Goal: Task Accomplishment & Management: Manage account settings

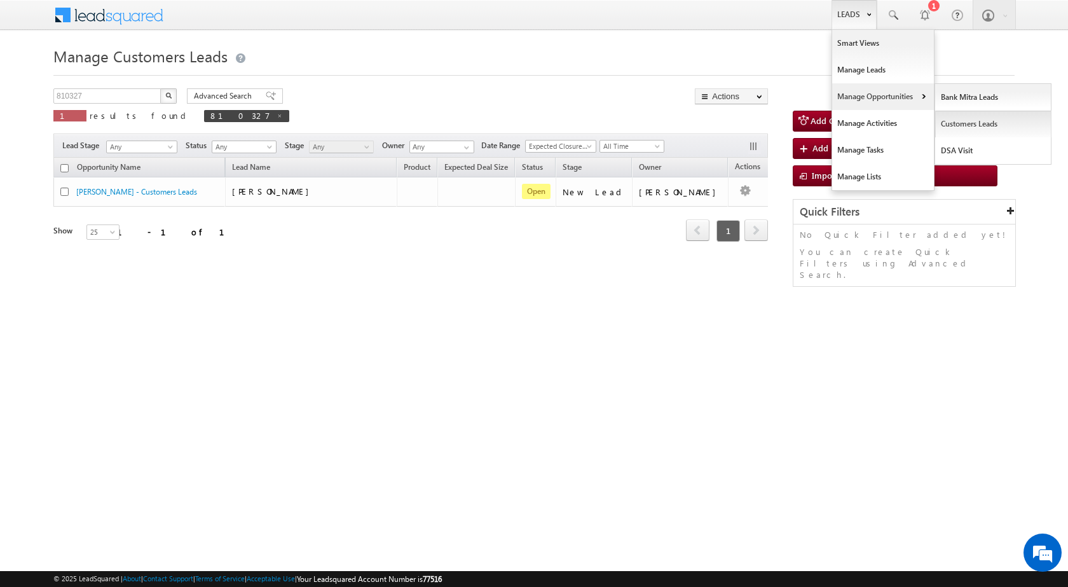
click at [963, 125] on link "Customers Leads" at bounding box center [993, 124] width 116 height 27
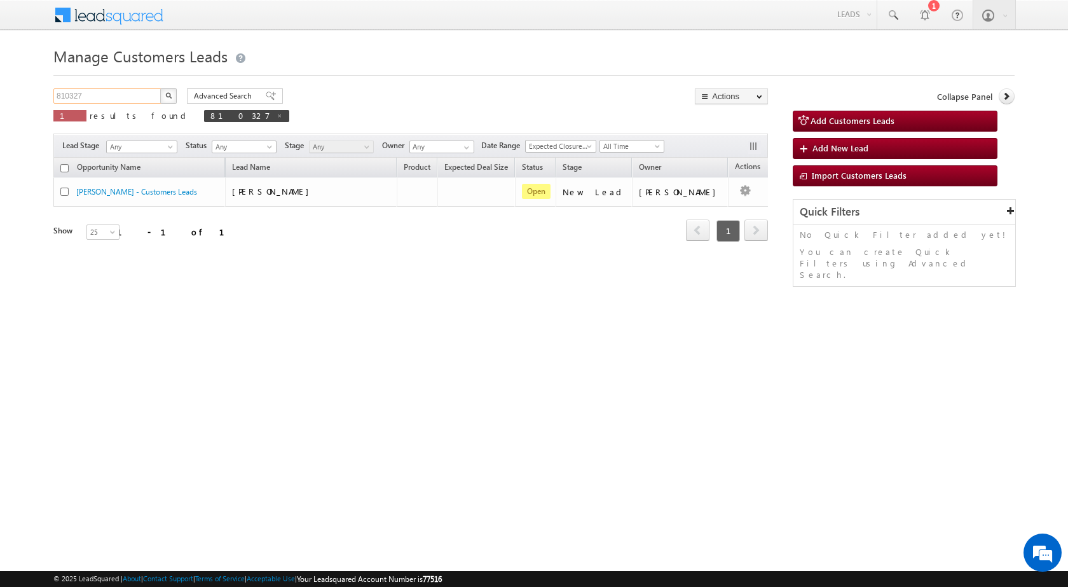
click at [128, 93] on input "810327" at bounding box center [107, 95] width 109 height 15
type input "810804"
click at [160, 88] on button "button" at bounding box center [168, 95] width 17 height 15
click at [613, 321] on div "Manage Customers Leads 810804 X 1 results found 810804 Advanced Search Advanced…" at bounding box center [533, 202] width 961 height 318
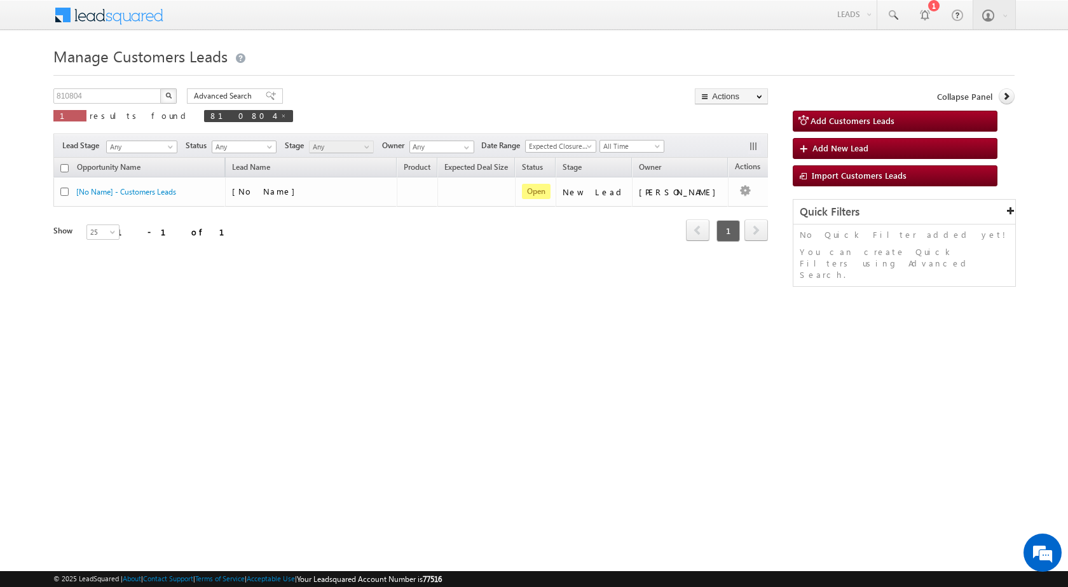
click at [397, 265] on div "Opportunity Name Lead Name Product Expected Deal Size Status Stage Owner Action…" at bounding box center [410, 217] width 715 height 119
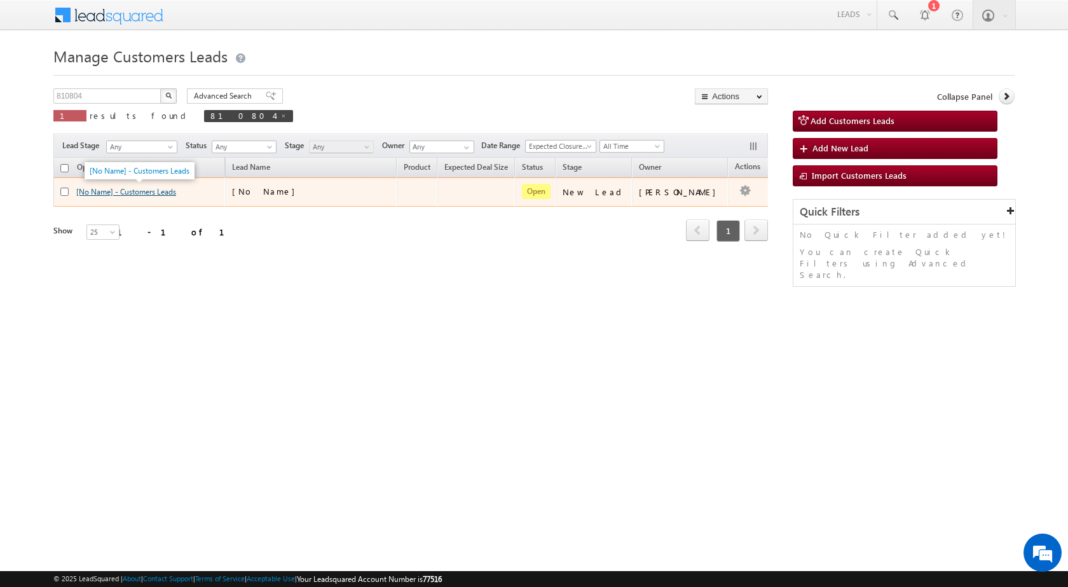
click at [150, 191] on link "[No Name] - Customers Leads" at bounding box center [126, 192] width 100 height 10
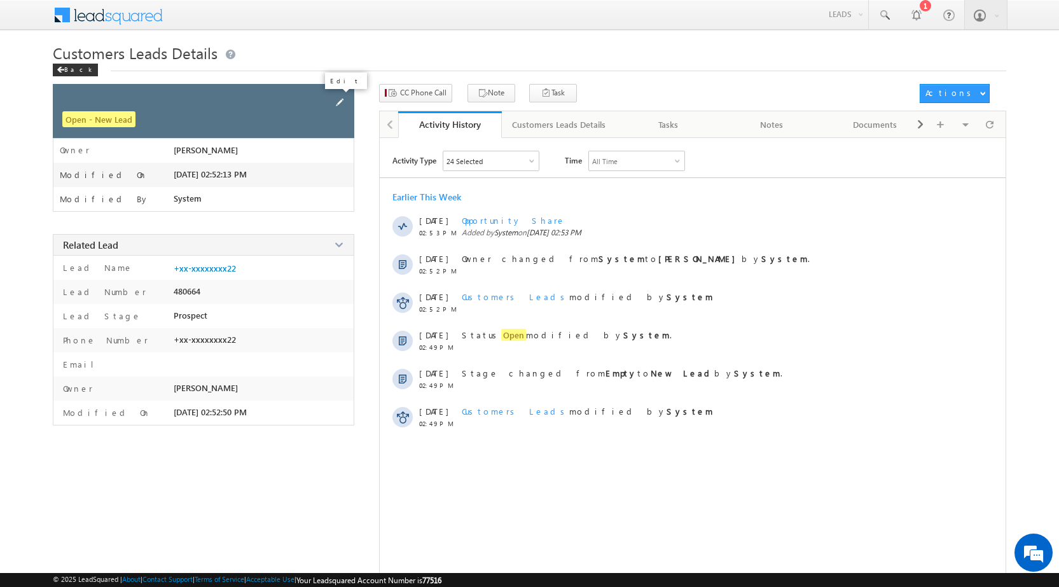
click at [334, 104] on span at bounding box center [340, 102] width 14 height 14
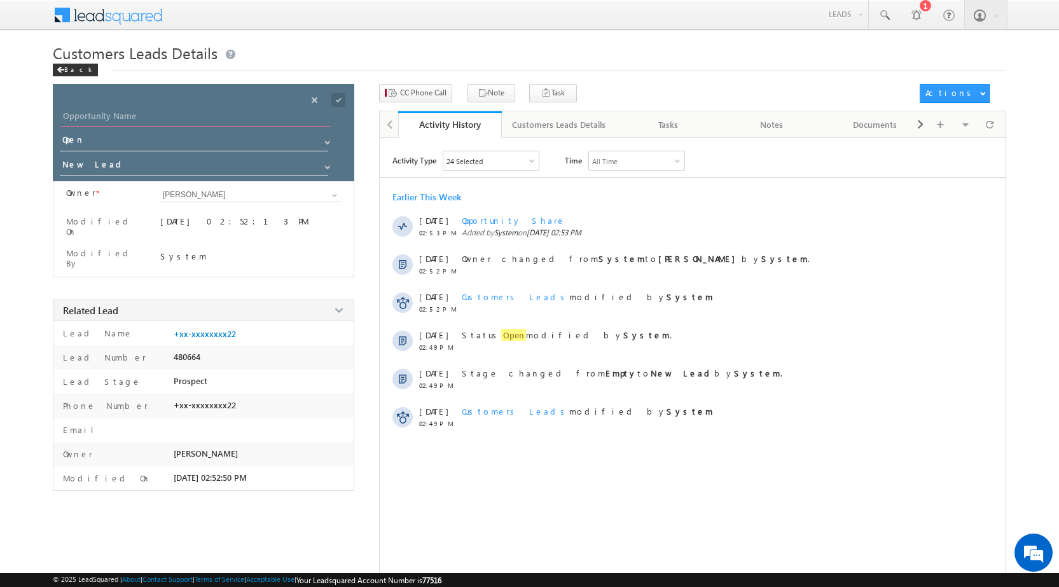
click at [215, 121] on input "Opportunity Name" at bounding box center [195, 118] width 270 height 18
paste input "[PERSON_NAME]"
type input "[PERSON_NAME]"
click at [85, 160] on input "New Lead" at bounding box center [195, 166] width 270 height 20
click at [115, 189] on link "Sales Marked" at bounding box center [195, 184] width 270 height 15
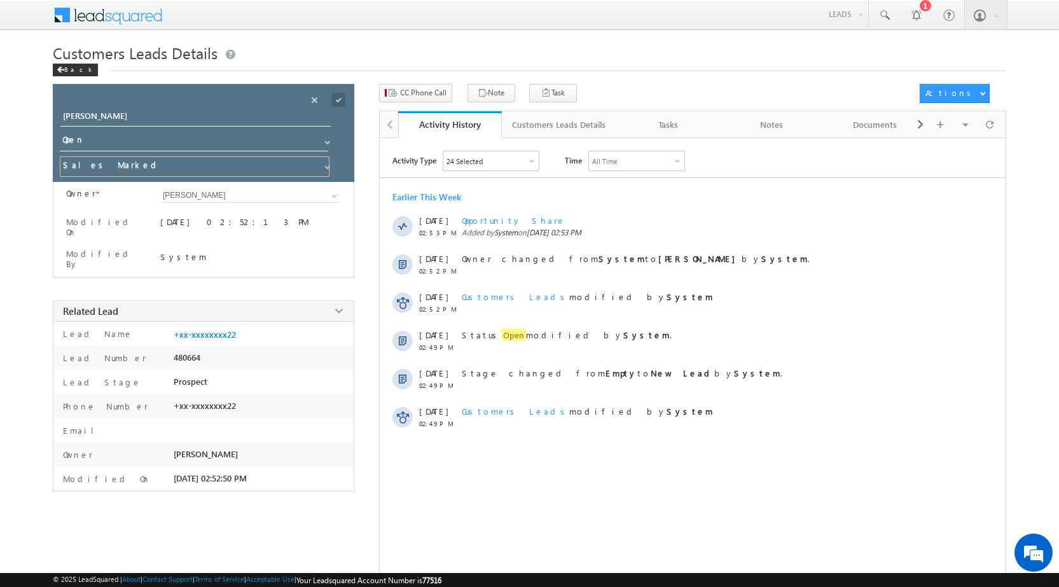
type input "Sales Marked"
click at [341, 97] on span at bounding box center [338, 100] width 14 height 14
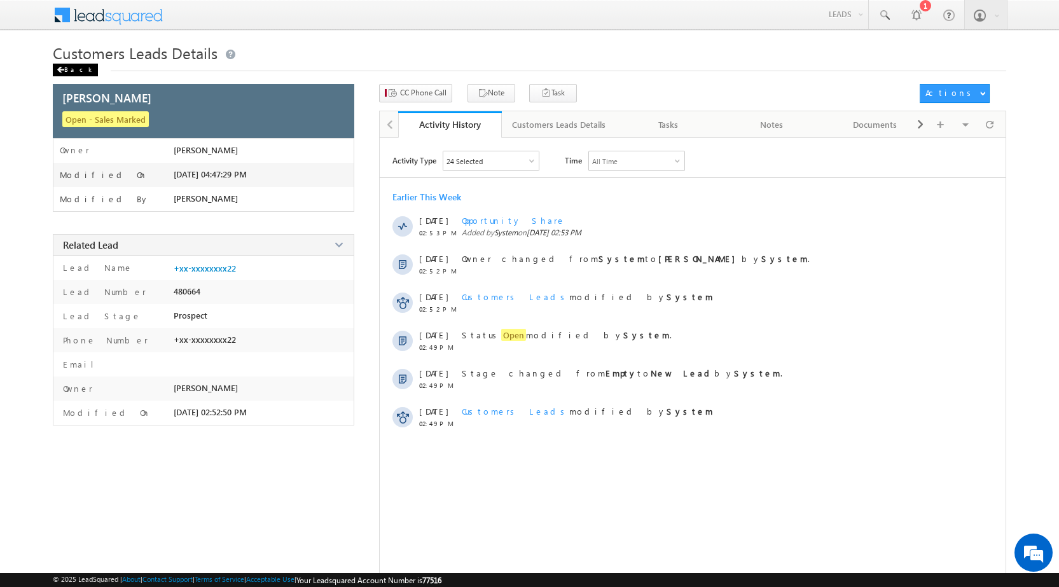
click at [73, 71] on div "Back" at bounding box center [75, 70] width 45 height 13
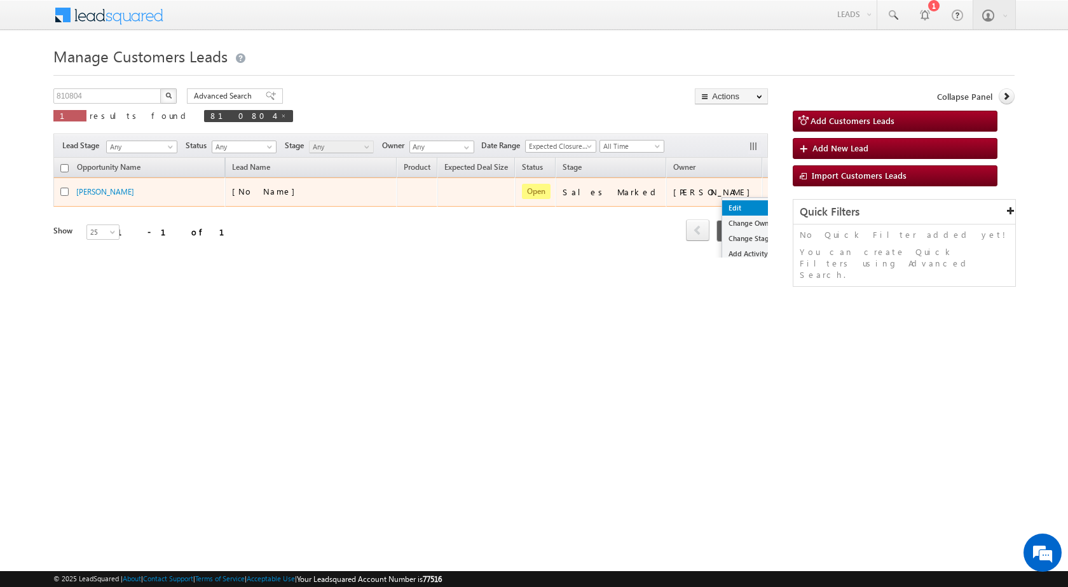
drag, startPoint x: 718, startPoint y: 203, endPoint x: 671, endPoint y: 276, distance: 86.1
click at [0, 0] on link "Edit" at bounding box center [0, 0] width 0 height 0
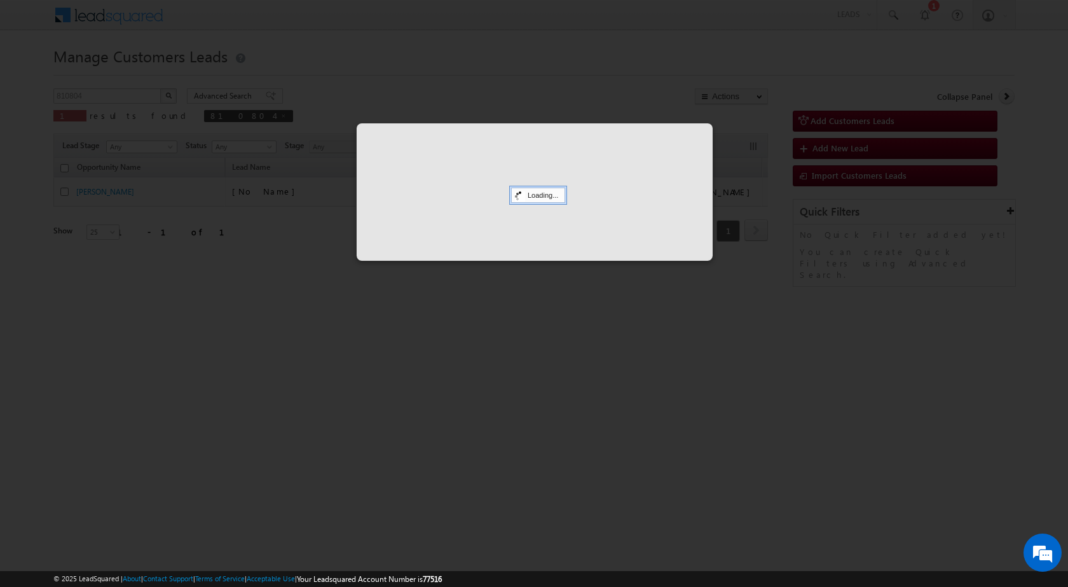
click at [394, 489] on div at bounding box center [534, 293] width 1068 height 587
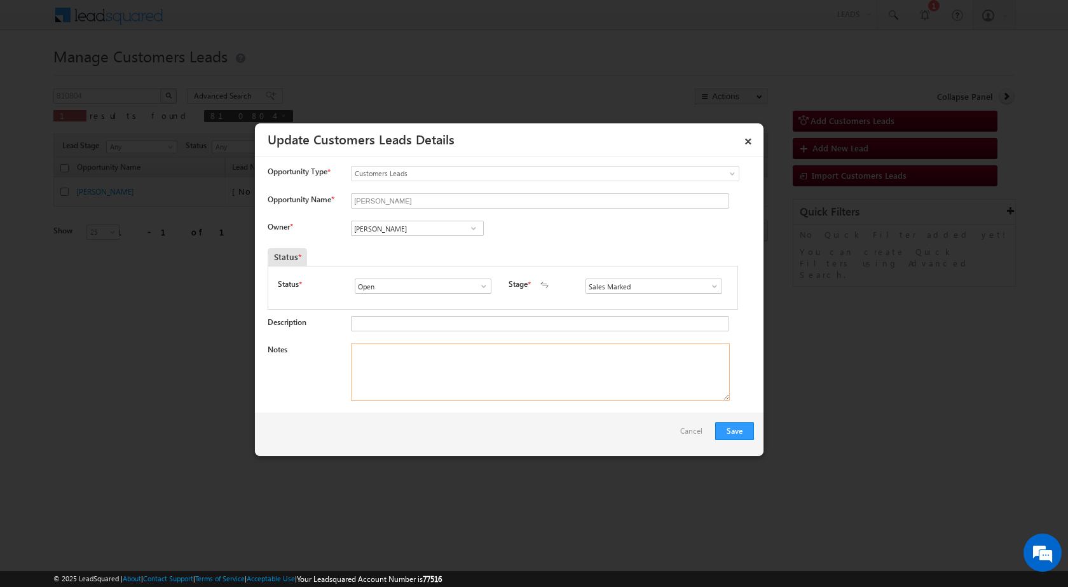
click at [408, 373] on textarea "Notes" at bounding box center [540, 371] width 379 height 57
paste textarea "Name - [PERSON_NAME] / Lv - 25lac / Registry / Gram Panchayat / Married : age :…"
type textarea "Name - [PERSON_NAME] / Lv - 25lac / Registry / Gram Panchayat / Married : age :…"
click at [415, 230] on input "[PERSON_NAME]" at bounding box center [417, 228] width 133 height 15
paste input "[EMAIL_ADDRESS][DOMAIN_NAME]"
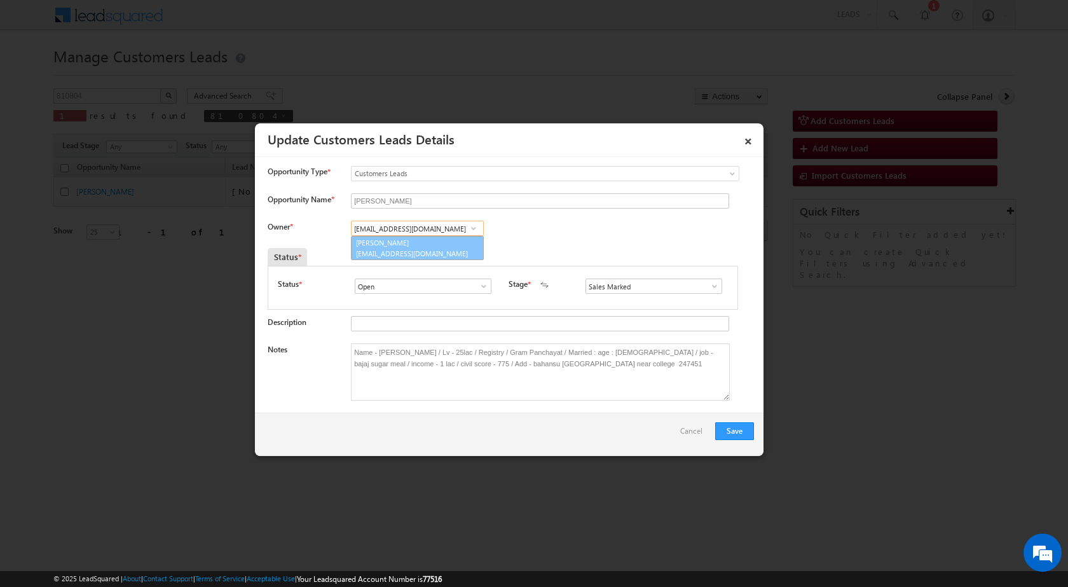
click at [437, 249] on span "[EMAIL_ADDRESS][DOMAIN_NAME]" at bounding box center [413, 254] width 114 height 10
type input "[PERSON_NAME]"
click at [732, 429] on button "Save" at bounding box center [734, 431] width 39 height 18
